Goal: Communication & Community: Answer question/provide support

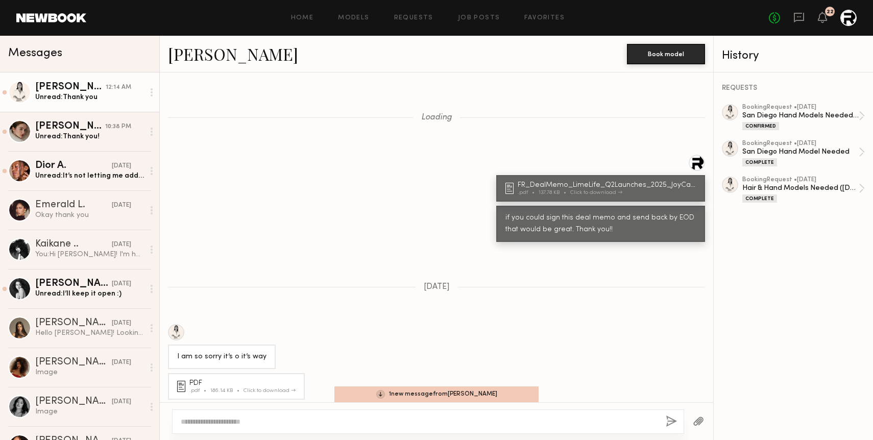
scroll to position [348, 0]
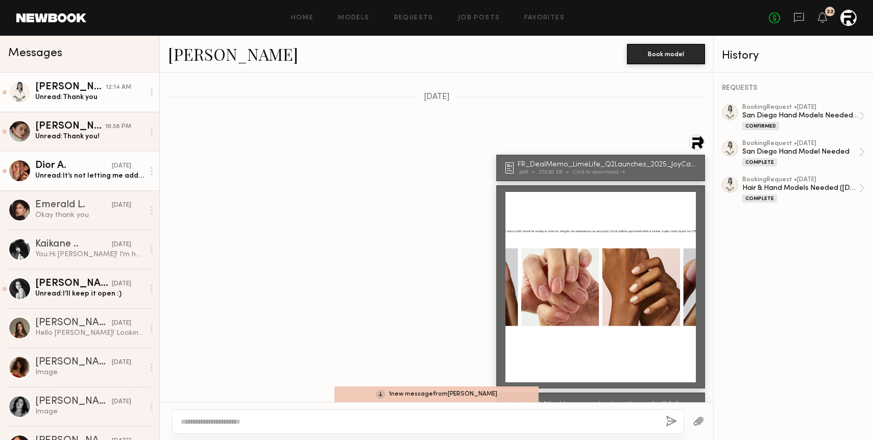
click at [100, 178] on div "Unread: It’s not letting me add for some reason /:" at bounding box center [89, 176] width 109 height 10
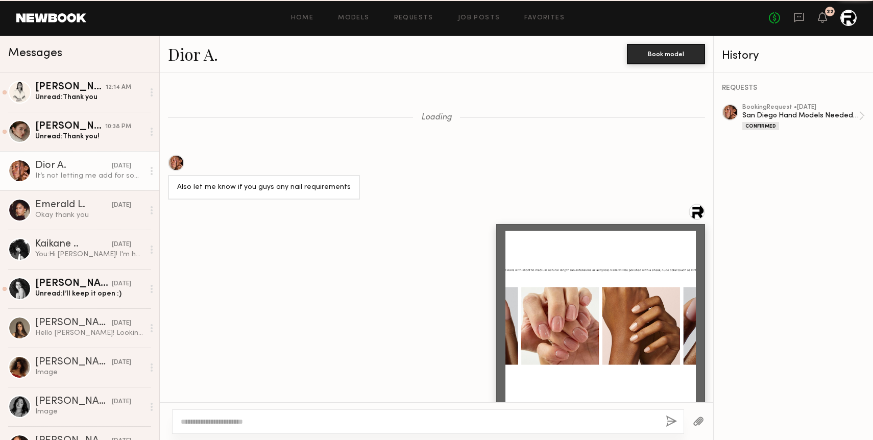
scroll to position [1026, 0]
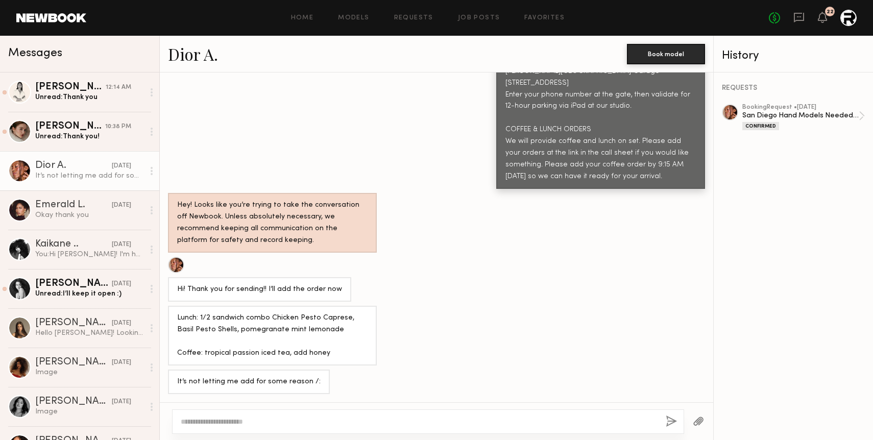
click at [248, 414] on div at bounding box center [428, 421] width 512 height 24
click at [239, 425] on textarea at bounding box center [419, 421] width 477 height 10
type textarea "**********"
click at [671, 426] on button "button" at bounding box center [671, 421] width 11 height 13
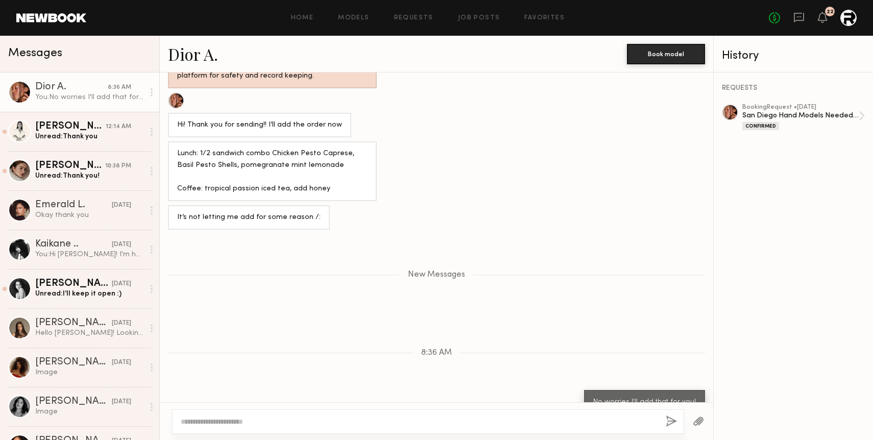
scroll to position [1159, 0]
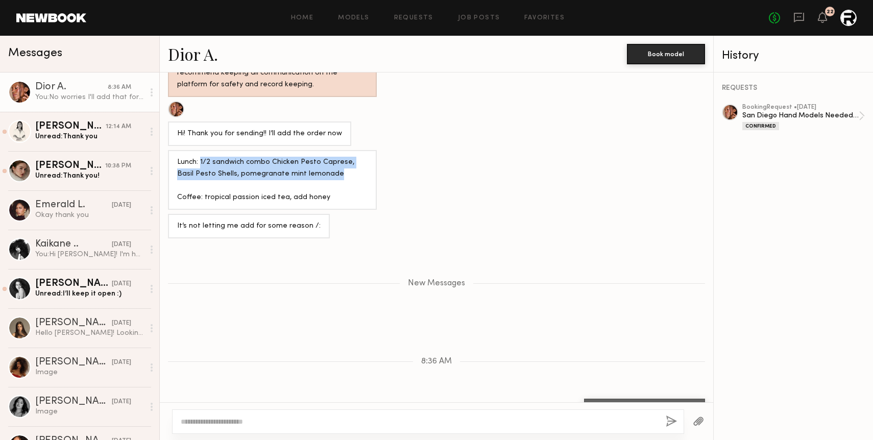
drag, startPoint x: 200, startPoint y: 185, endPoint x: 325, endPoint y: 194, distance: 125.9
click at [325, 194] on div "Lunch: 1/2 sandwich combo Chicken Pesto Caprese, Basil Pesto Shells, pomegranat…" at bounding box center [272, 180] width 190 height 47
copy div "1/2 sandwich combo Chicken Pesto Caprese, Basil Pesto Shells, pomegranate mint …"
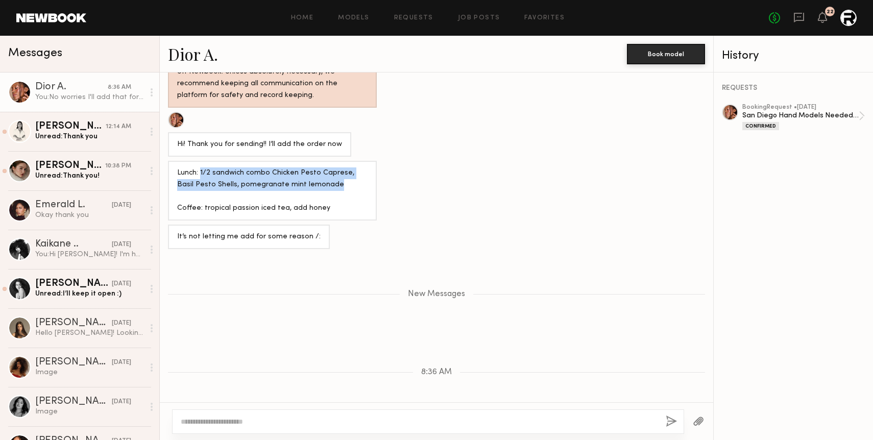
scroll to position [1145, 0]
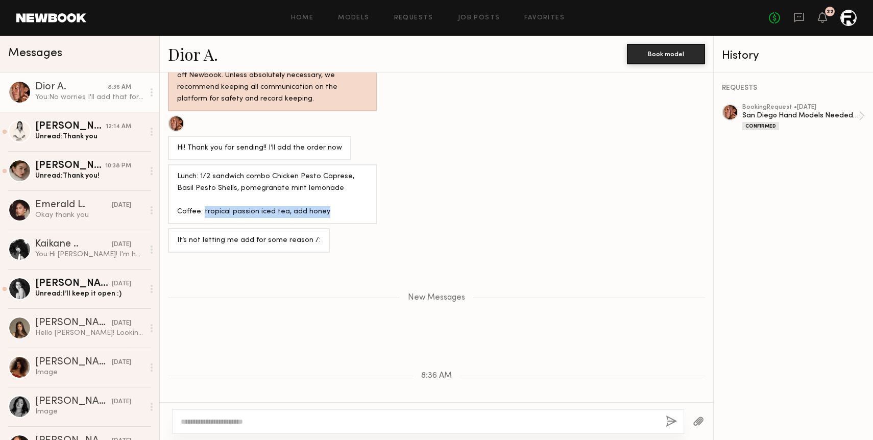
drag, startPoint x: 203, startPoint y: 233, endPoint x: 318, endPoint y: 231, distance: 115.9
click at [318, 218] on div "Lunch: 1/2 sandwich combo Chicken Pesto Caprese, Basil Pesto Shells, pomegranat…" at bounding box center [272, 194] width 190 height 47
copy div "tropical passion iced tea, add honey"
click at [348, 198] on div "Lunch: 1/2 sandwich combo Chicken Pesto Caprese, Basil Pesto Shells, pomegranat…" at bounding box center [272, 194] width 190 height 47
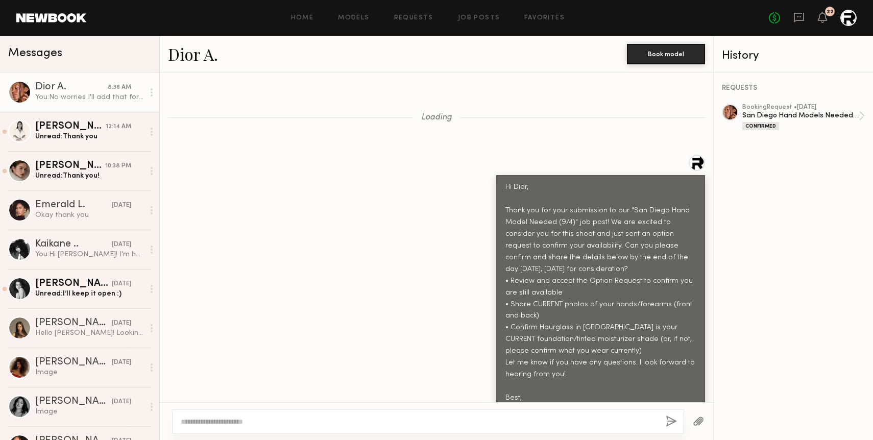
scroll to position [4072, 0]
